Goal: Task Accomplishment & Management: Use online tool/utility

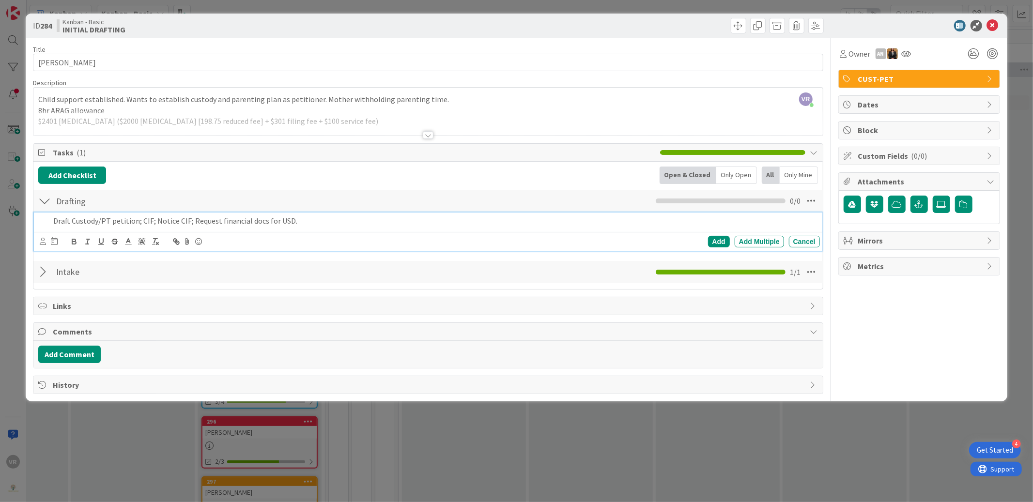
click at [44, 245] on icon at bounding box center [43, 241] width 6 height 7
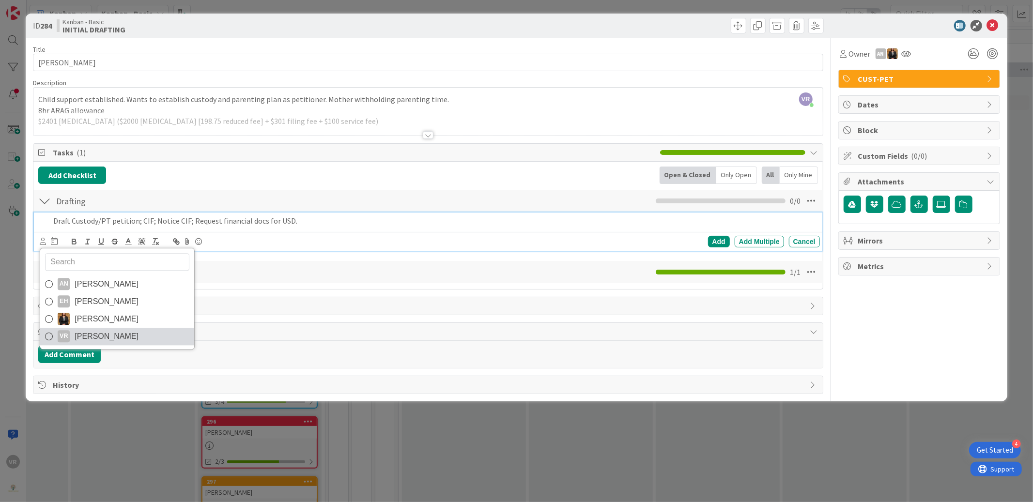
click at [96, 333] on span "[PERSON_NAME]" at bounding box center [107, 336] width 64 height 15
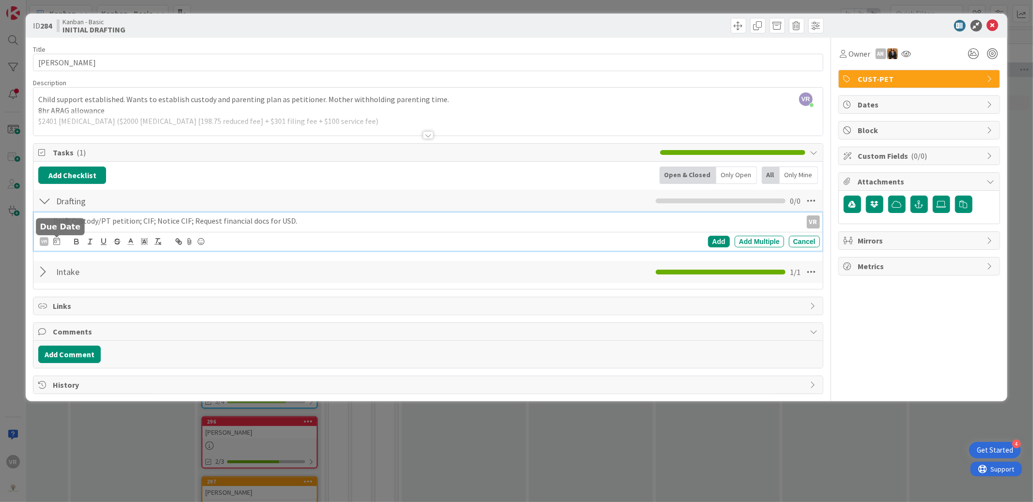
click at [56, 243] on icon at bounding box center [56, 241] width 7 height 8
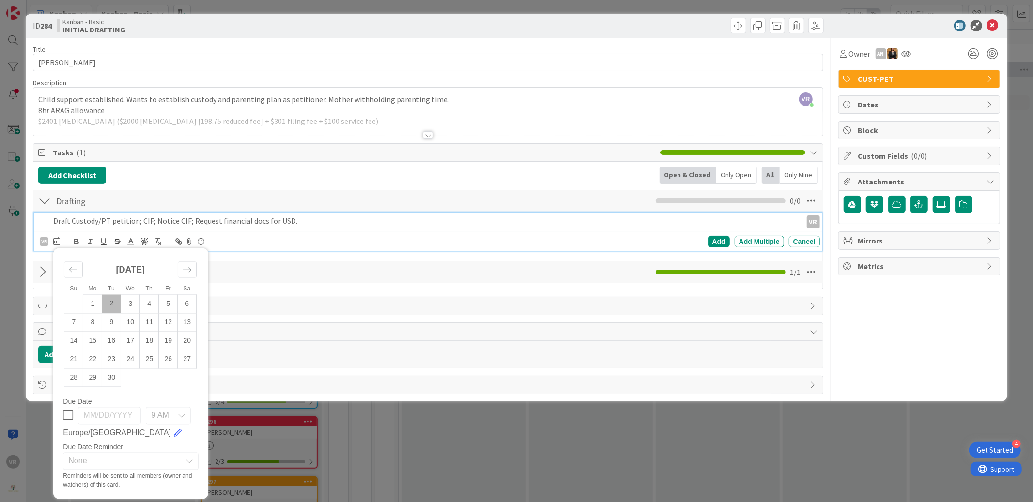
click at [113, 303] on td "2" at bounding box center [111, 304] width 19 height 18
click at [718, 247] on div "Add" at bounding box center [719, 242] width 22 height 12
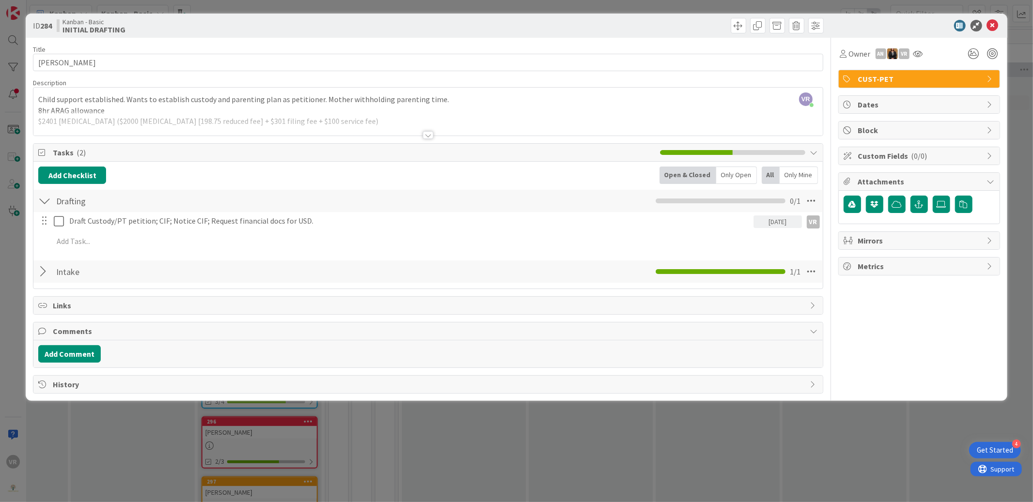
click at [578, 454] on div "ID 284 Kanban - Basic INITIAL DRAFTING Title 14 / 128 [PERSON_NAME] Description…" at bounding box center [516, 251] width 1033 height 502
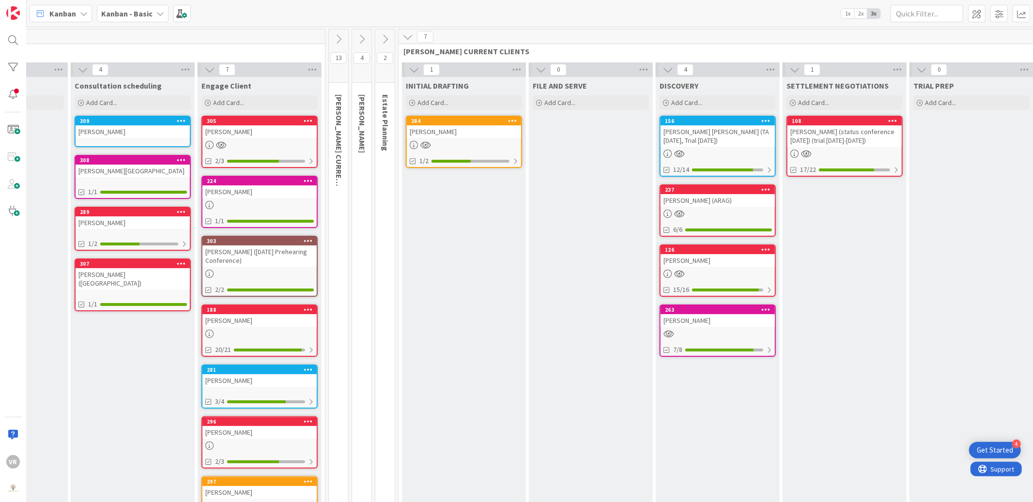
click at [250, 128] on div "[PERSON_NAME]" at bounding box center [260, 131] width 114 height 13
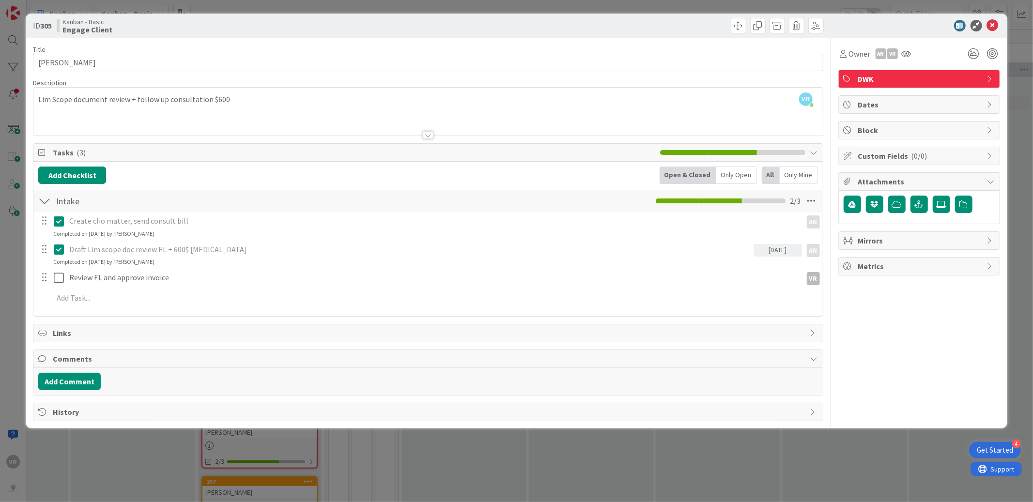
click at [20, 319] on div "ID 305 Kanban - Basic Engage Client Title 13 / 128 Beach, [PERSON_NAME] Descrip…" at bounding box center [516, 251] width 1033 height 502
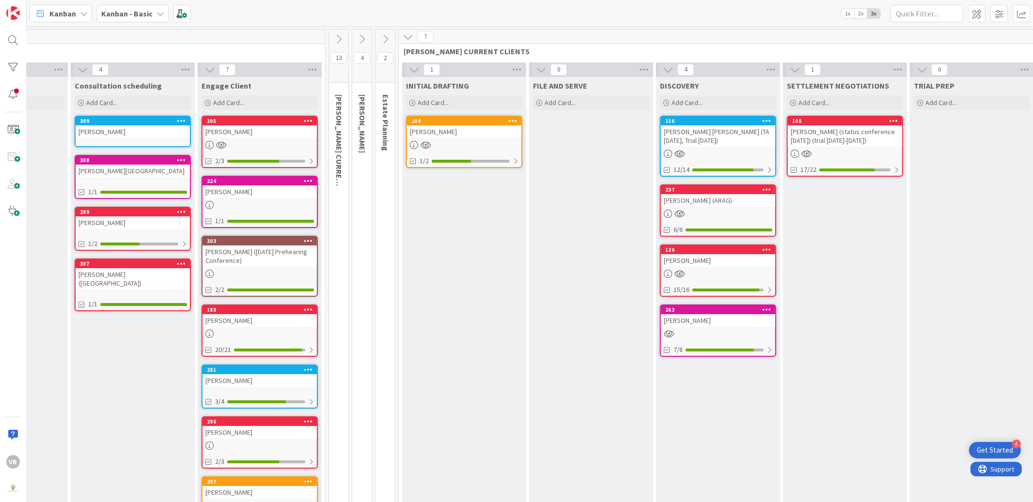
click at [250, 125] on div "[PERSON_NAME]" at bounding box center [260, 131] width 114 height 13
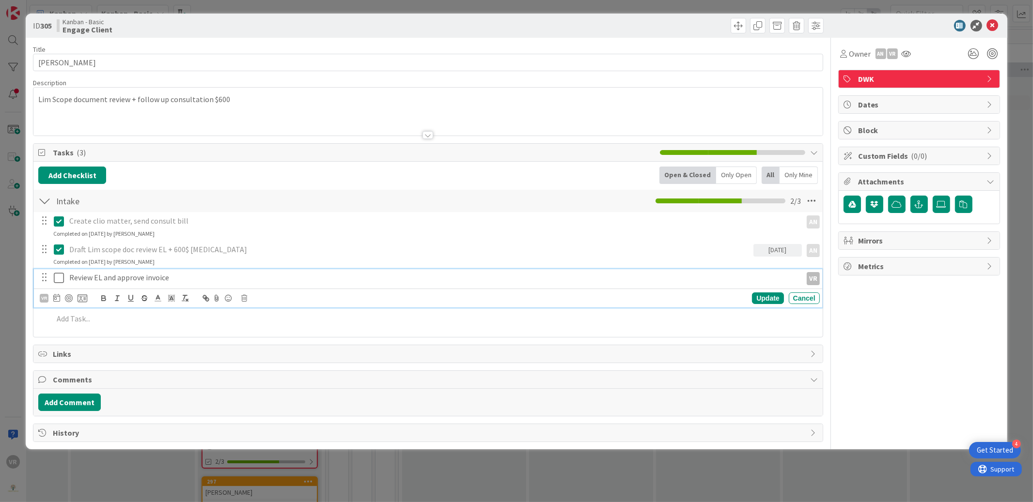
click at [57, 281] on icon at bounding box center [59, 278] width 10 height 12
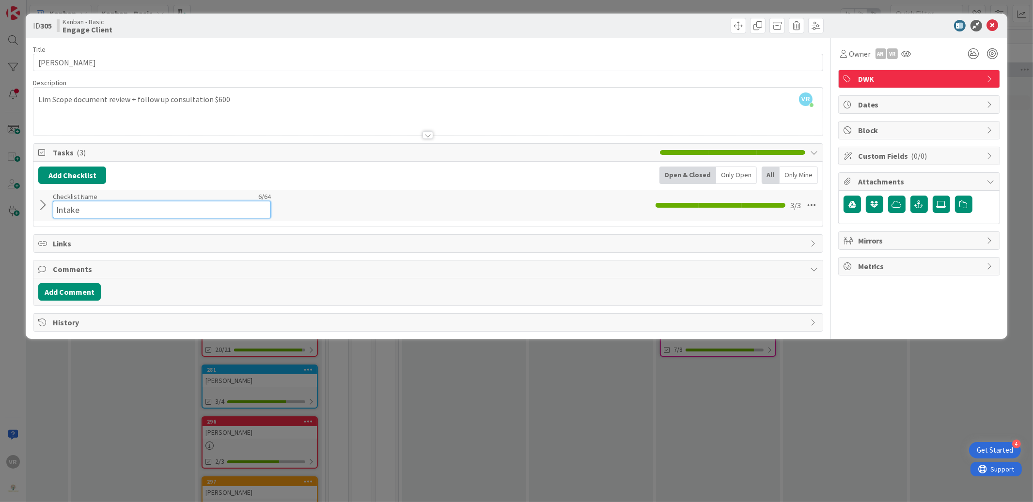
click at [59, 205] on input "Intake" at bounding box center [162, 209] width 218 height 17
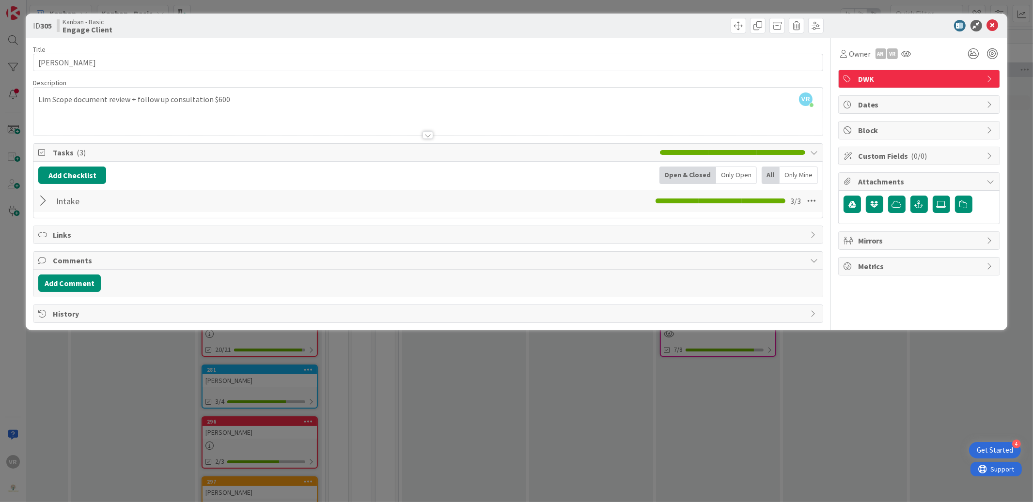
click at [45, 208] on div at bounding box center [44, 200] width 13 height 17
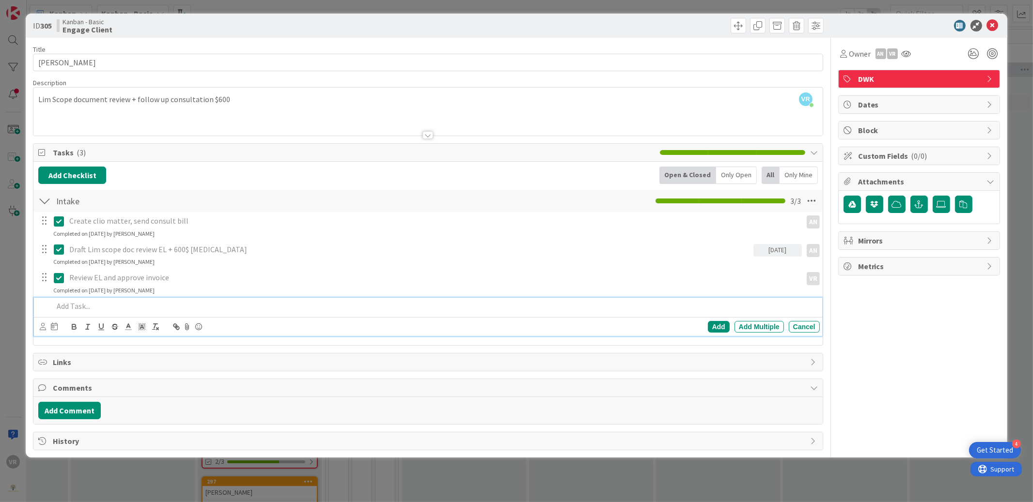
click at [78, 305] on p at bounding box center [434, 306] width 762 height 11
click at [45, 329] on icon at bounding box center [43, 326] width 6 height 7
click at [85, 422] on span "[PERSON_NAME]" at bounding box center [107, 422] width 64 height 15
click at [54, 328] on icon at bounding box center [56, 327] width 7 height 8
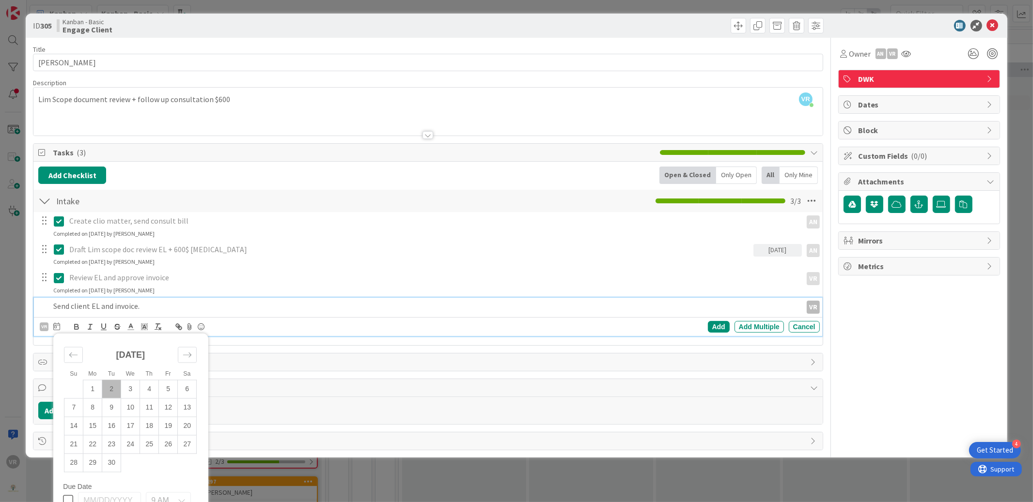
click at [108, 390] on td "2" at bounding box center [111, 389] width 19 height 18
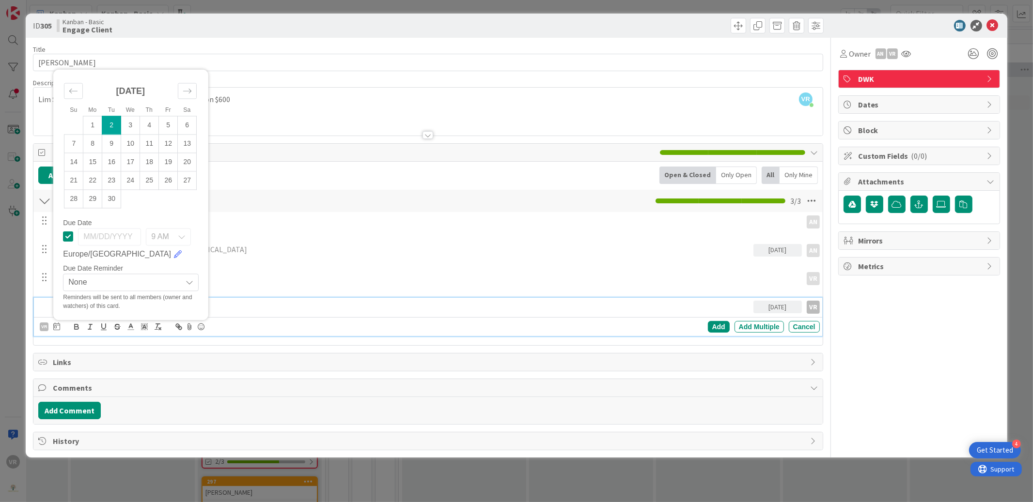
click at [111, 127] on td "2" at bounding box center [111, 125] width 19 height 18
click at [361, 172] on div "Add Checklist Open & Closed Only Open All Only Mine" at bounding box center [427, 175] width 779 height 17
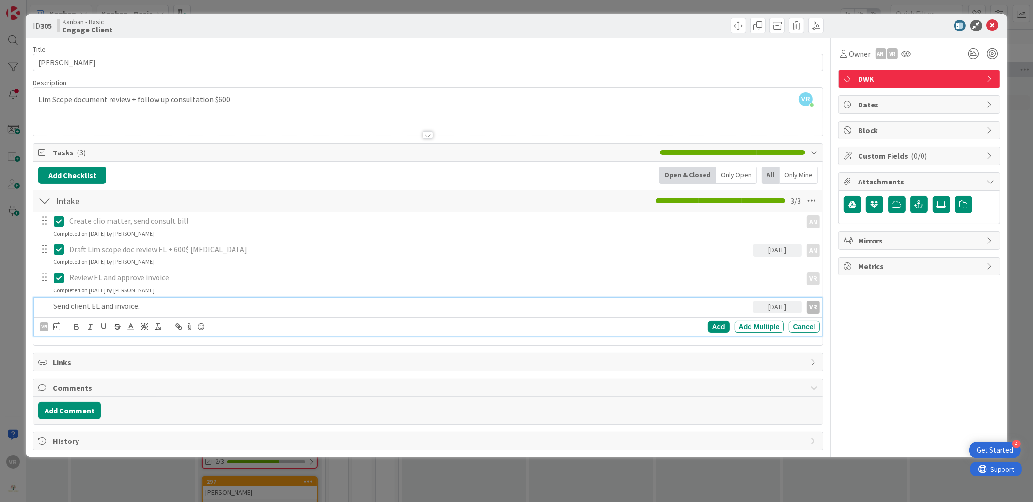
click at [198, 311] on p "Send client EL and invoice." at bounding box center [401, 306] width 696 height 11
click at [42, 328] on div "VR" at bounding box center [44, 327] width 9 height 9
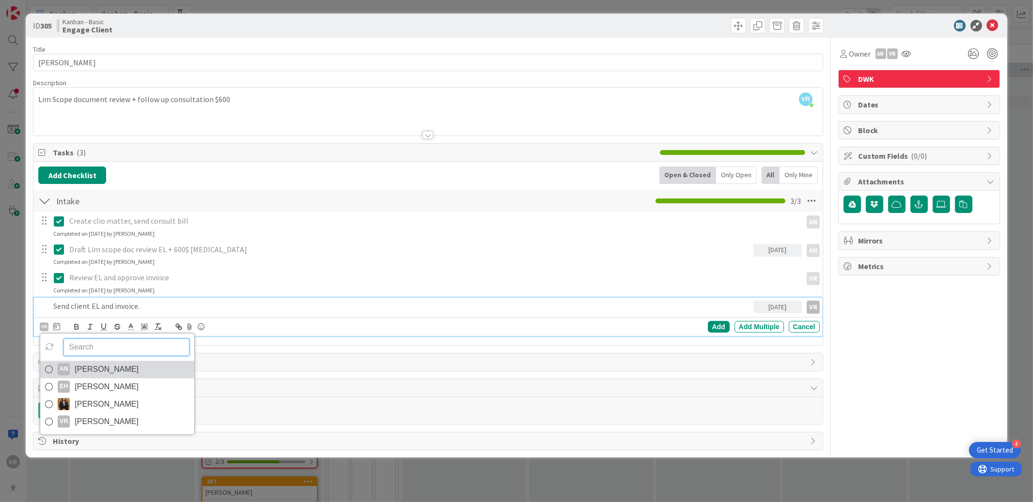
click at [98, 372] on span "[PERSON_NAME]" at bounding box center [107, 369] width 64 height 15
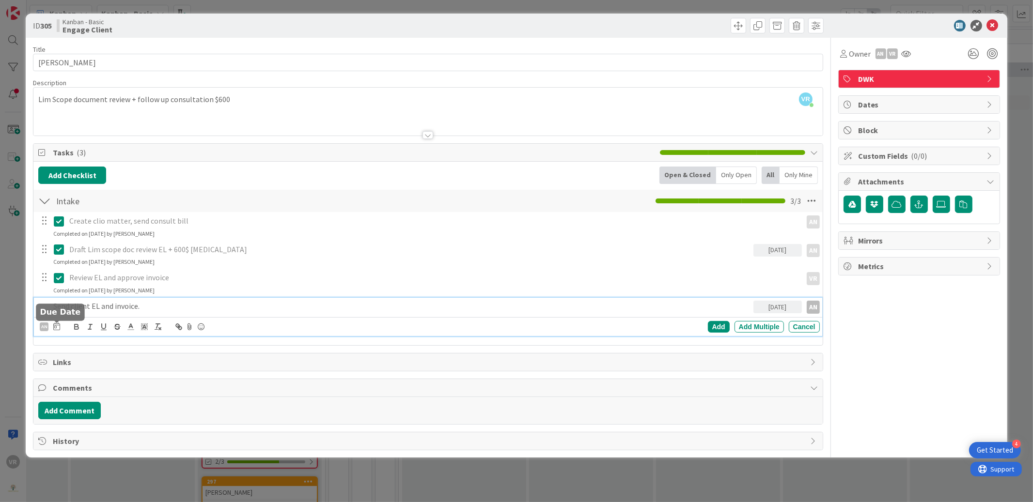
click at [59, 329] on icon at bounding box center [56, 327] width 7 height 8
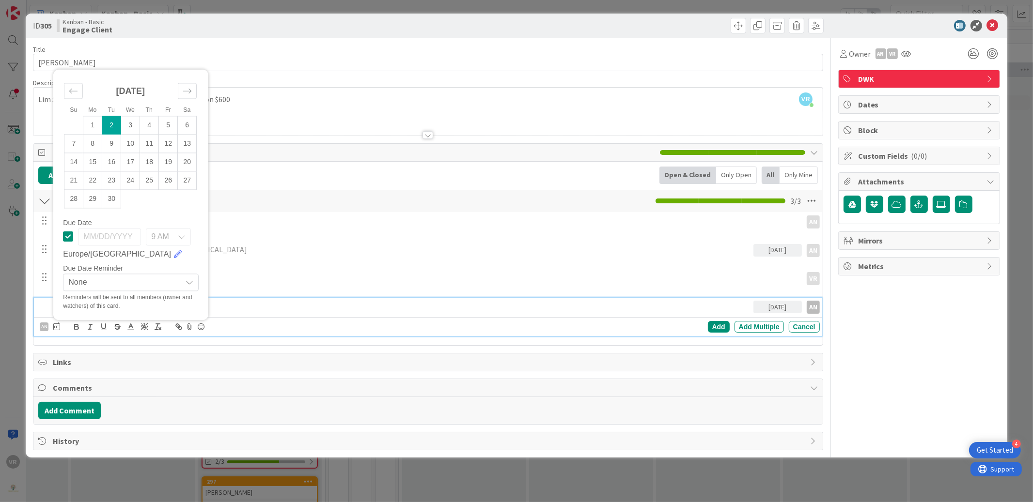
click at [114, 127] on td "2" at bounding box center [111, 125] width 19 height 18
click at [725, 323] on div "Add" at bounding box center [719, 327] width 22 height 12
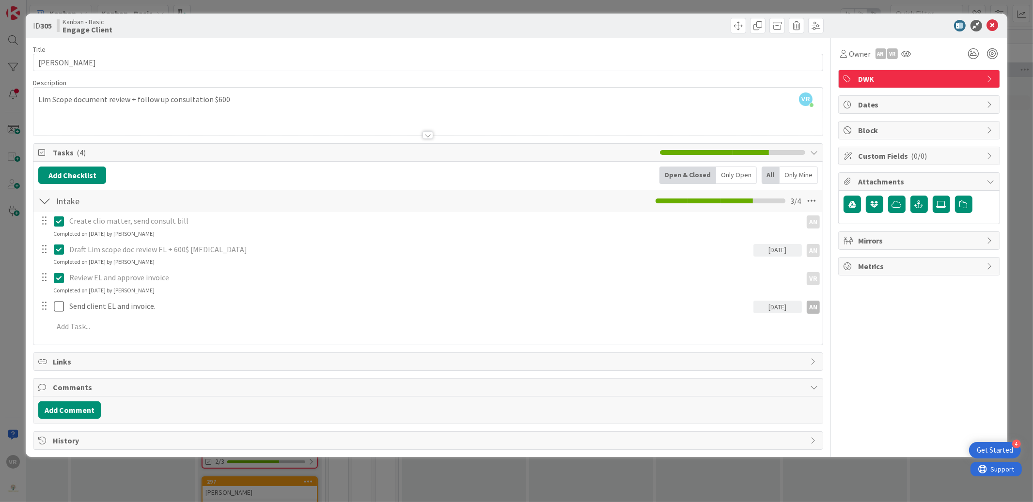
click at [8, 271] on div "ID 305 Kanban - Basic Engage Client Title 13 / 128 Beach, [PERSON_NAME] Descrip…" at bounding box center [516, 251] width 1033 height 502
